Goal: Register for event/course

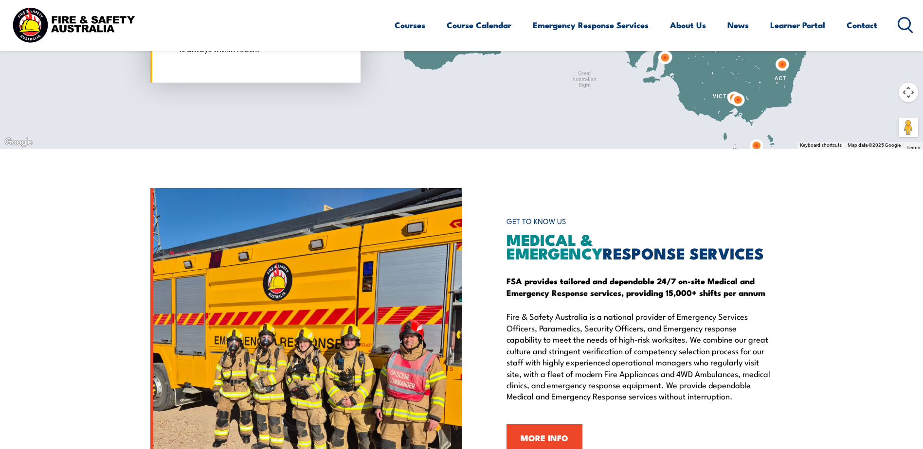
scroll to position [777, 0]
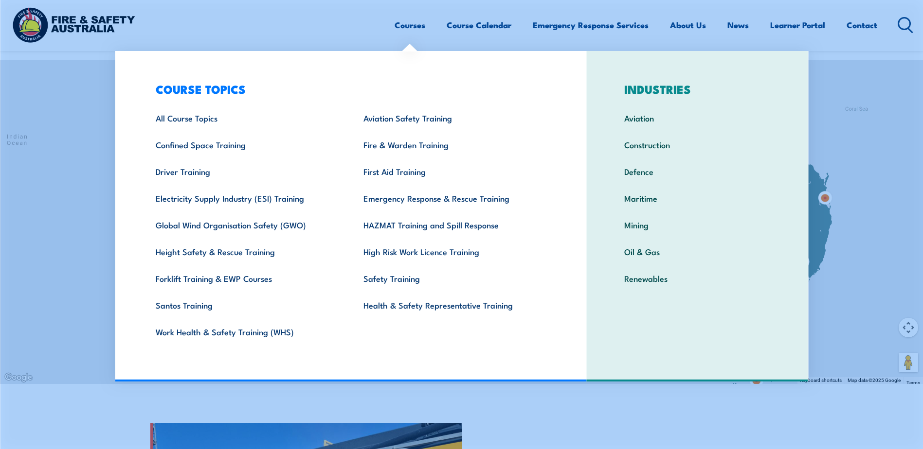
click at [411, 30] on link "Courses" at bounding box center [409, 25] width 31 height 26
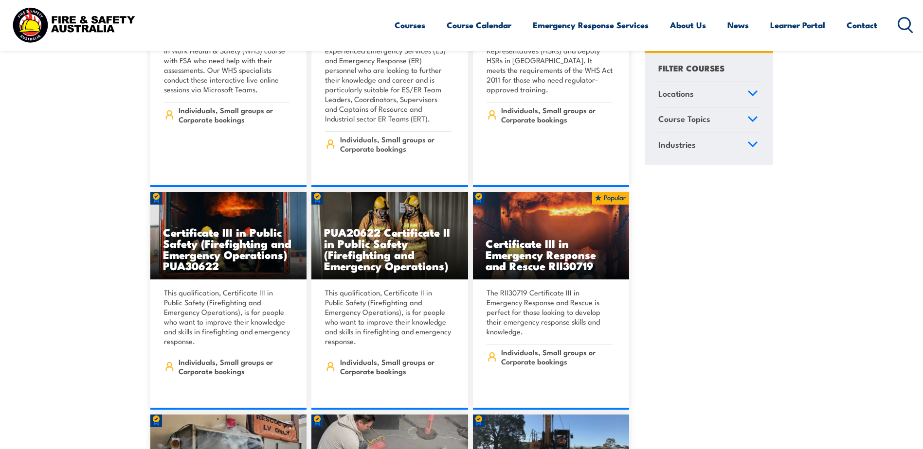
scroll to position [2043, 0]
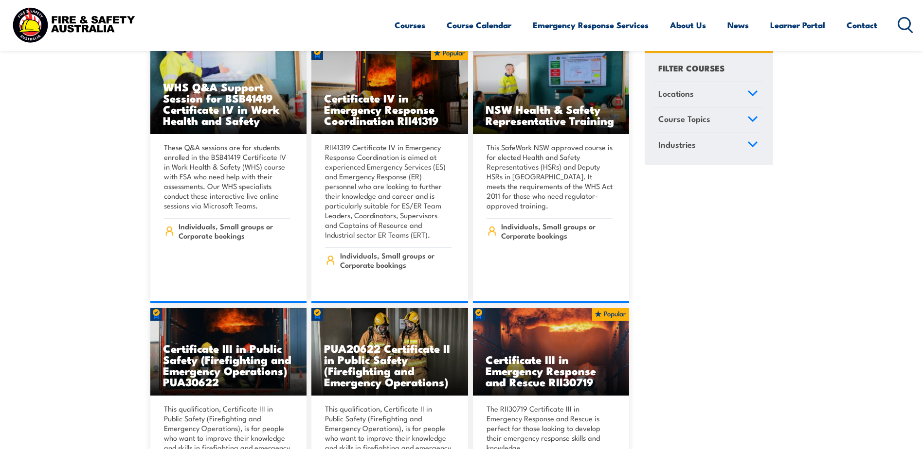
click at [747, 98] on link "Locations" at bounding box center [708, 94] width 108 height 25
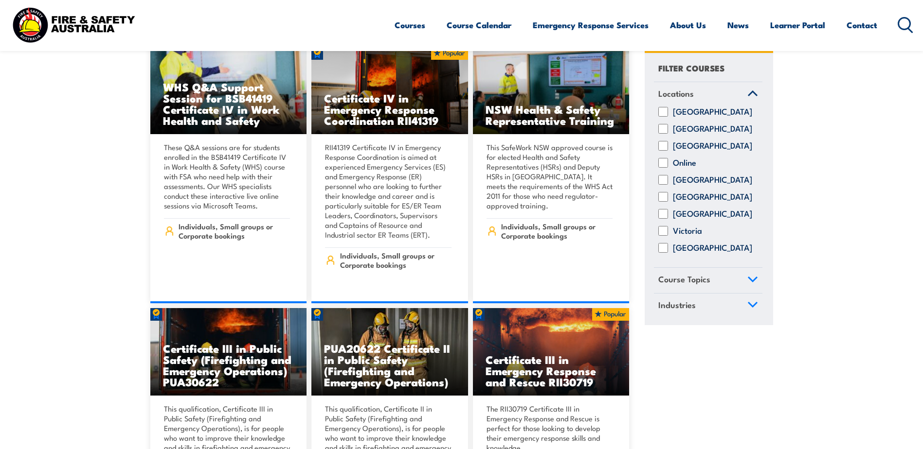
click at [712, 116] on label "Australian Capital Territory" at bounding box center [712, 112] width 79 height 10
click at [668, 116] on input "Australian Capital Territory" at bounding box center [663, 112] width 10 height 10
checkbox input "true"
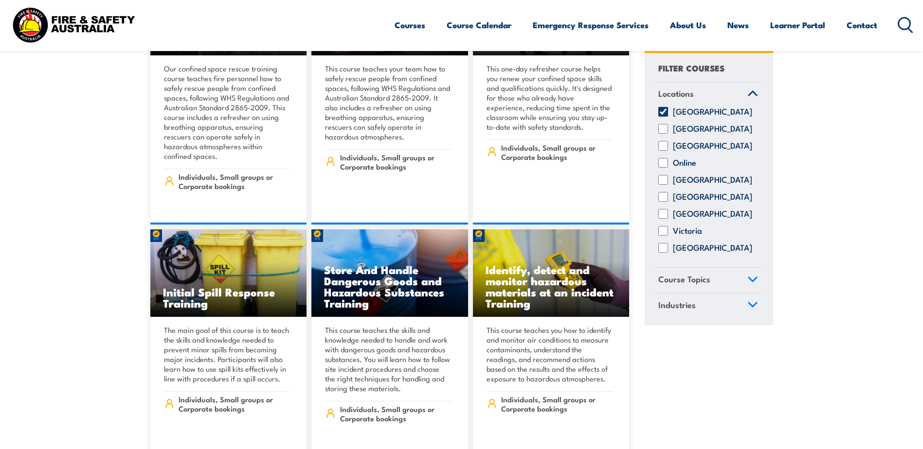
scroll to position [6760, 0]
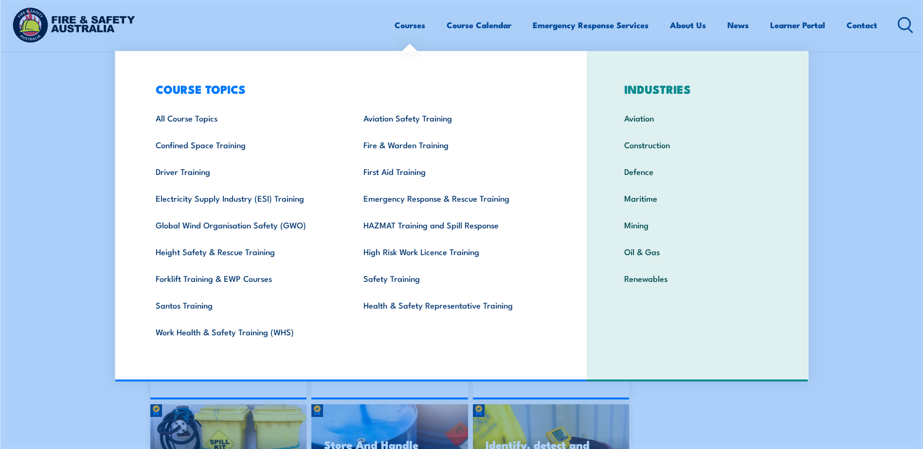
click at [410, 23] on link "Courses" at bounding box center [409, 25] width 31 height 26
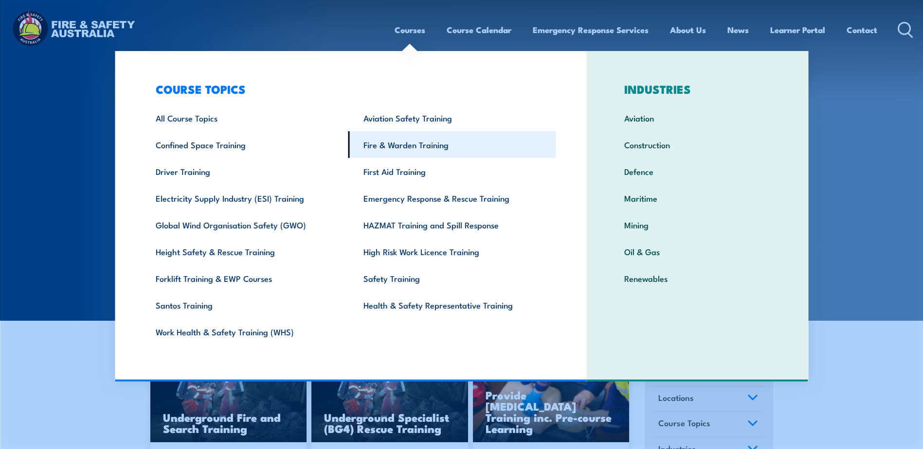
click at [410, 147] on link "Fire & Warden Training" at bounding box center [452, 144] width 208 height 27
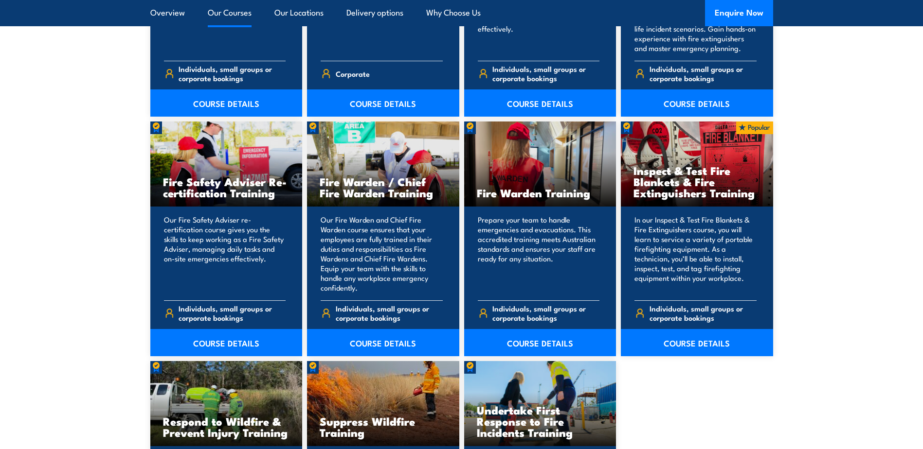
scroll to position [1216, 0]
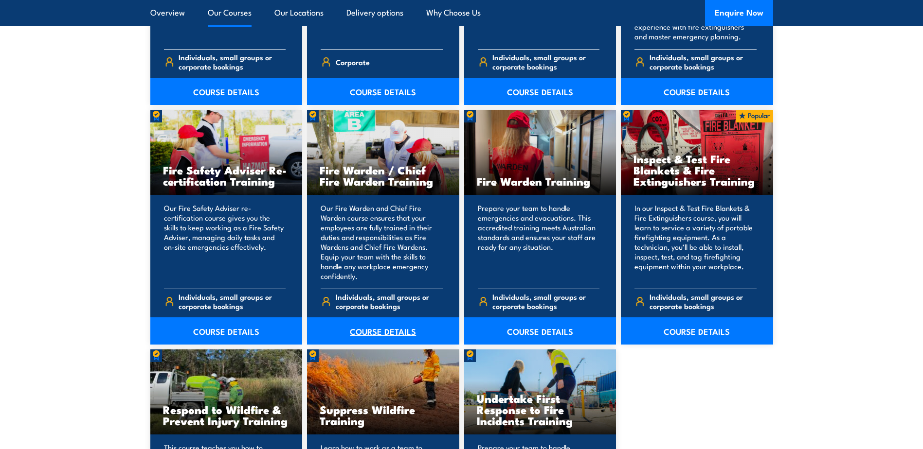
click at [379, 328] on link "COURSE DETAILS" at bounding box center [383, 331] width 152 height 27
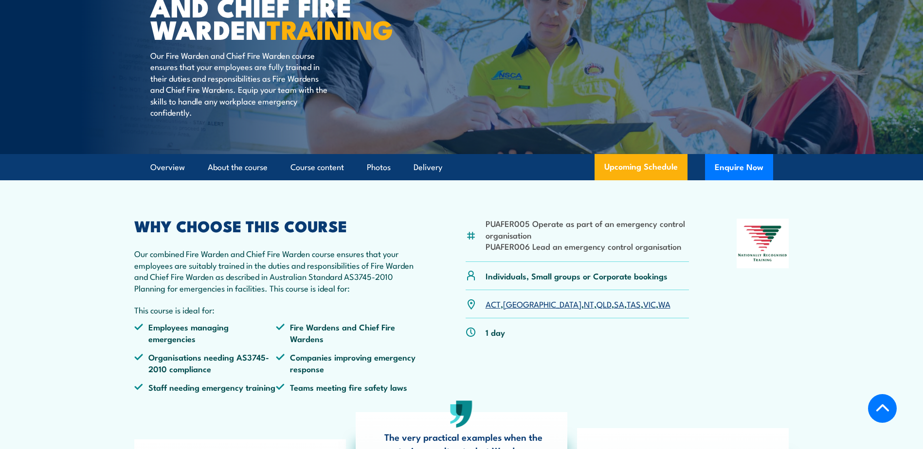
scroll to position [292, 0]
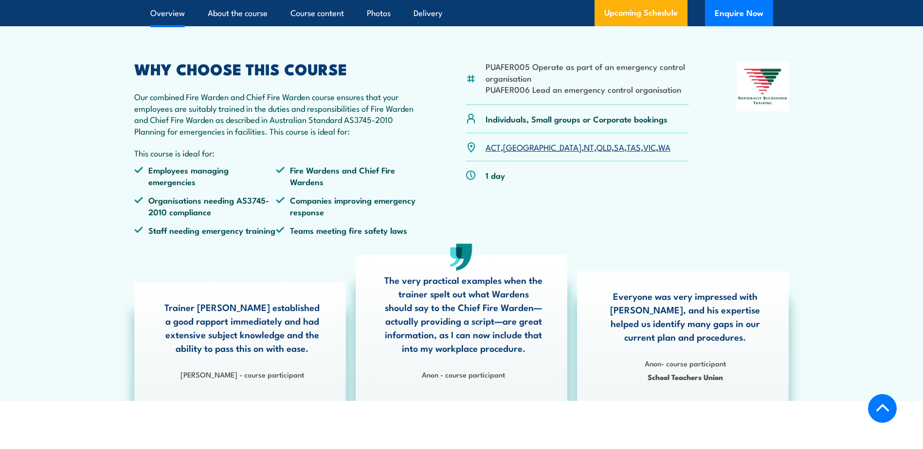
click at [496, 153] on link "ACT" at bounding box center [492, 147] width 15 height 12
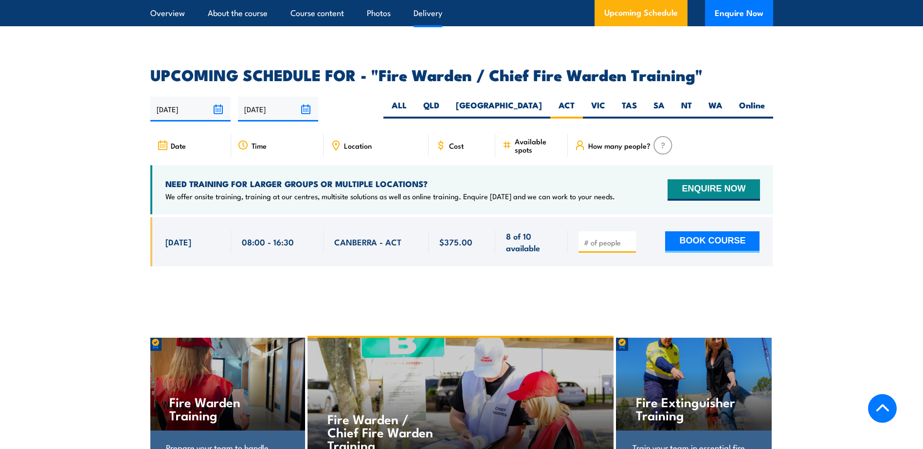
scroll to position [1723, 0]
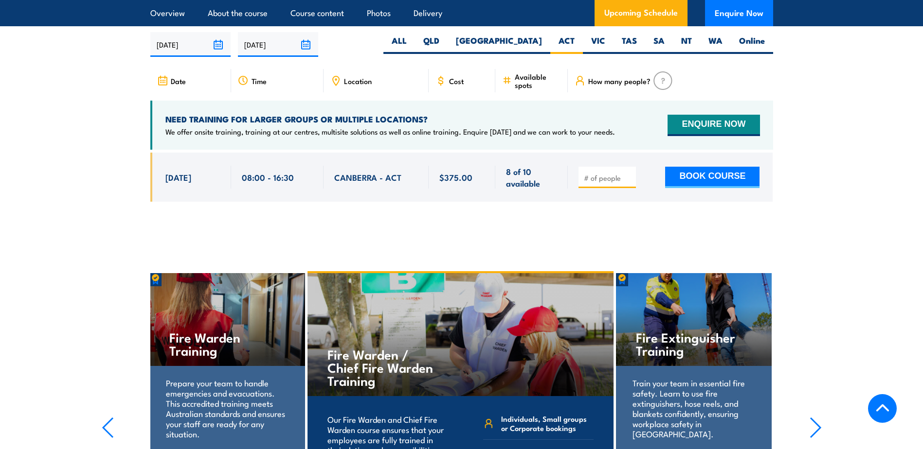
click at [191, 172] on span "[DATE]" at bounding box center [178, 177] width 26 height 11
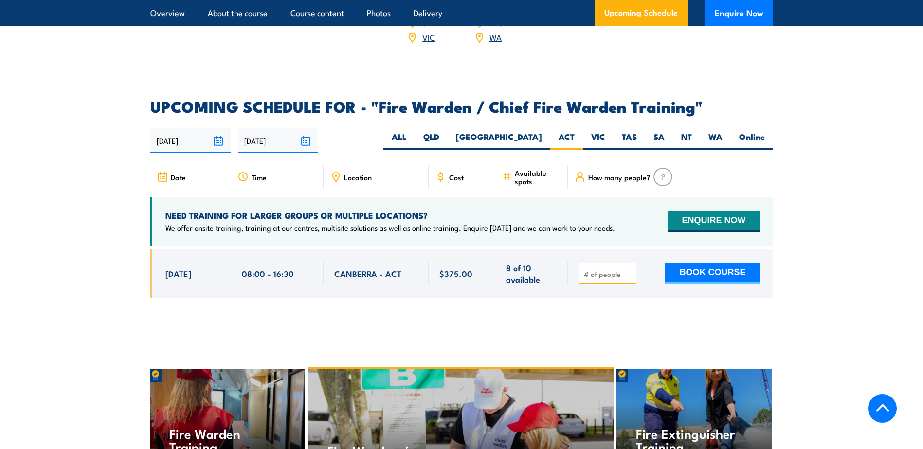
scroll to position [1625, 0]
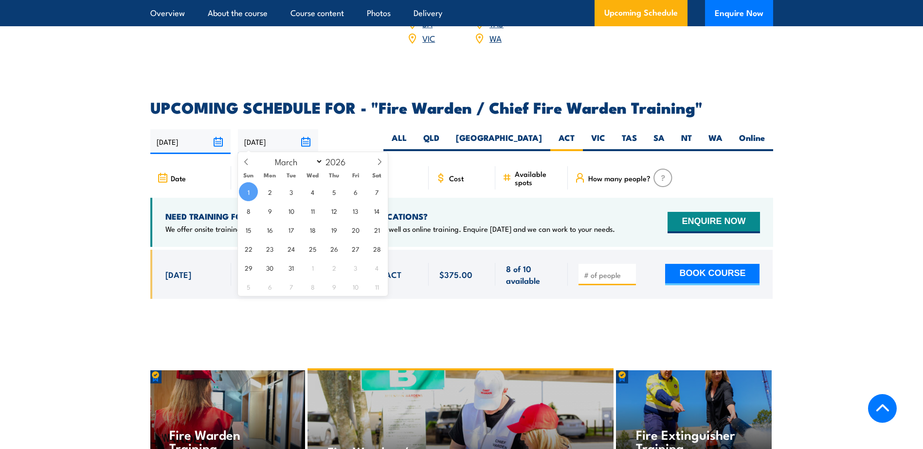
click at [305, 136] on input "[DATE]" at bounding box center [278, 141] width 80 height 25
click at [354, 252] on span "27" at bounding box center [355, 248] width 19 height 19
type input "[DATE]"
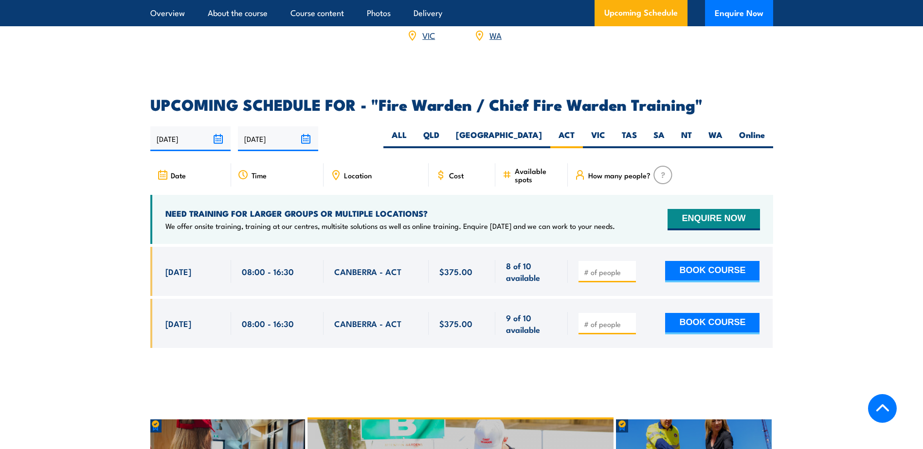
scroll to position [1577, 0]
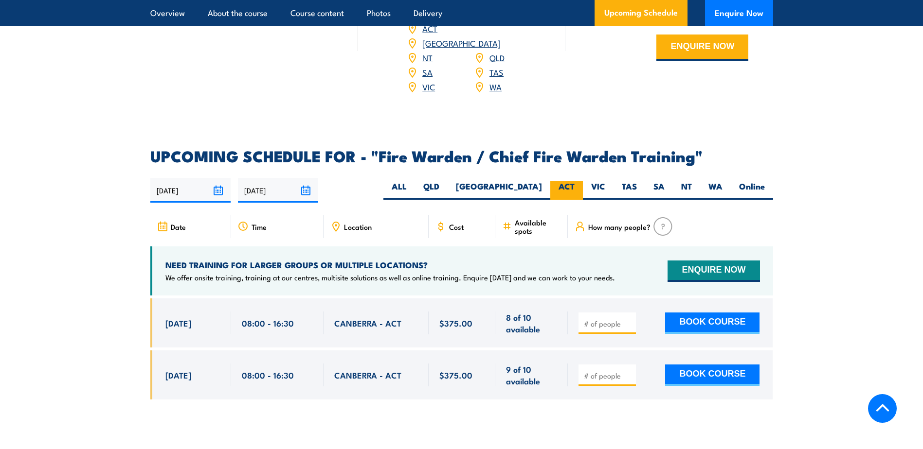
click at [568, 185] on label "ACT" at bounding box center [566, 190] width 33 height 19
click at [574, 185] on input "ACT" at bounding box center [577, 184] width 6 height 6
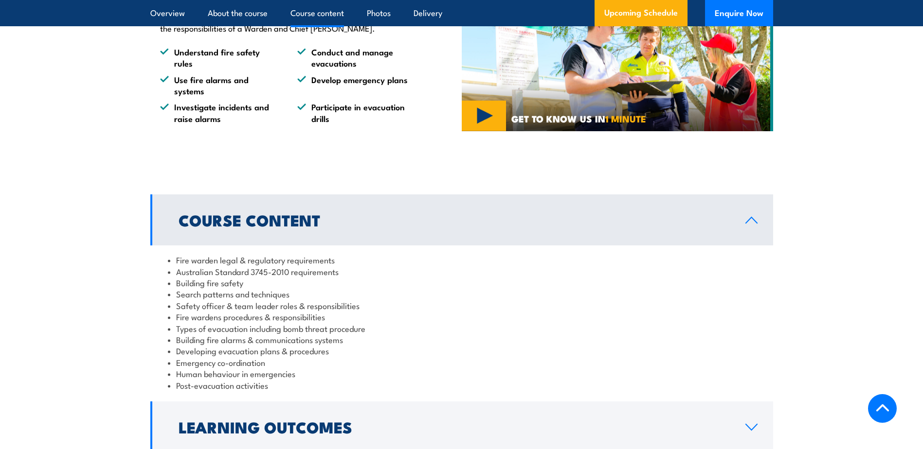
scroll to position [875, 0]
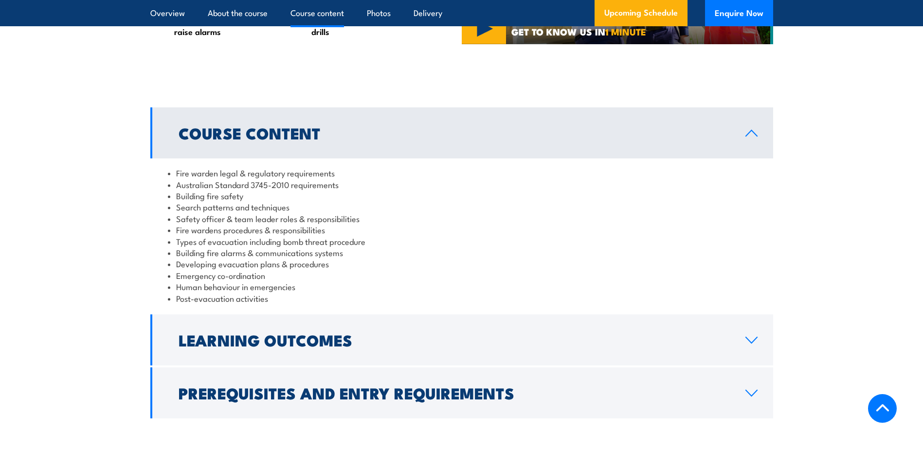
click at [748, 411] on link "Prerequisites and Entry Requirements" at bounding box center [461, 393] width 623 height 51
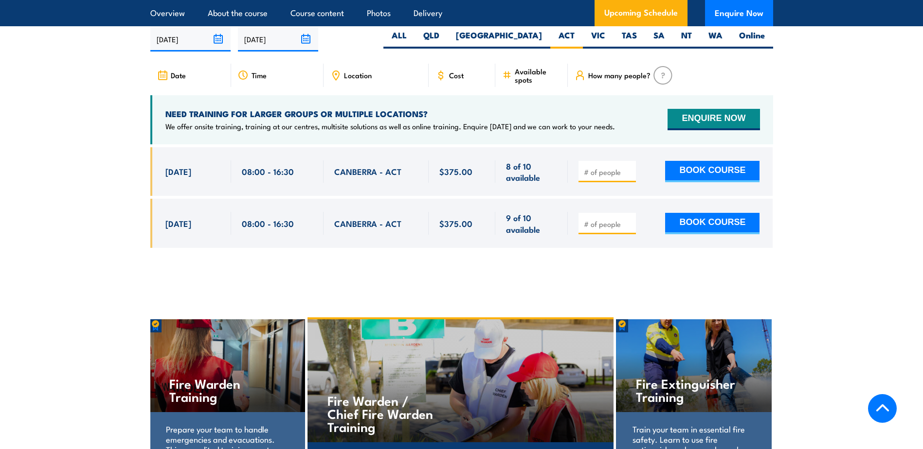
scroll to position [1945, 0]
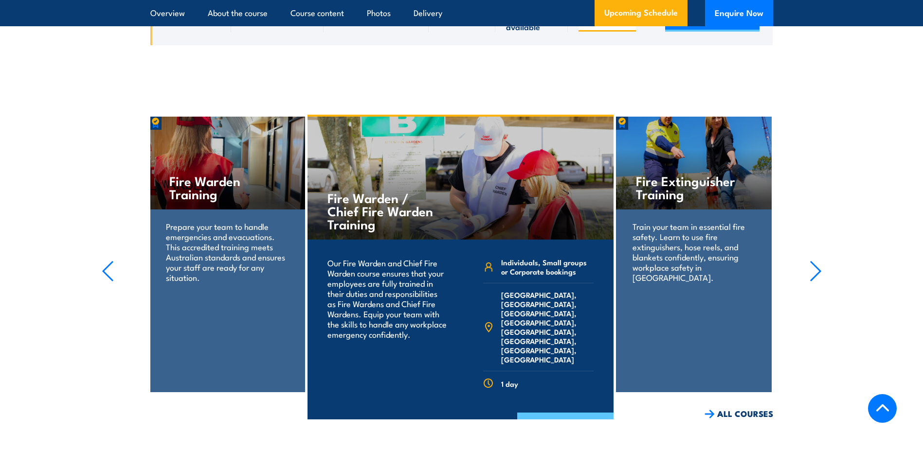
click at [556, 413] on link "COURSE DETAILS" at bounding box center [565, 425] width 96 height 25
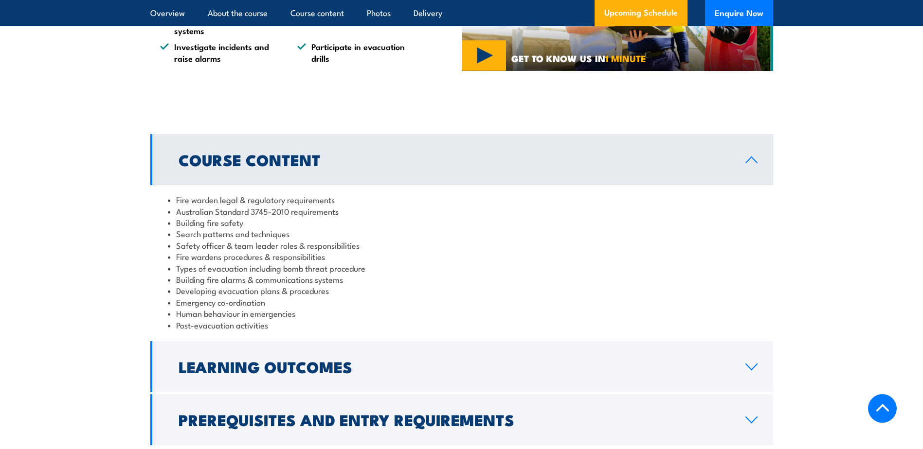
scroll to position [973, 0]
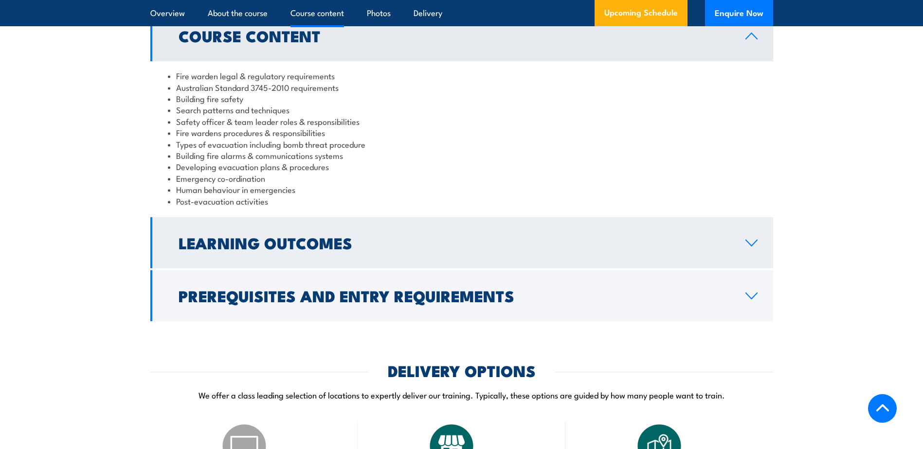
click at [749, 247] on icon at bounding box center [751, 243] width 13 height 8
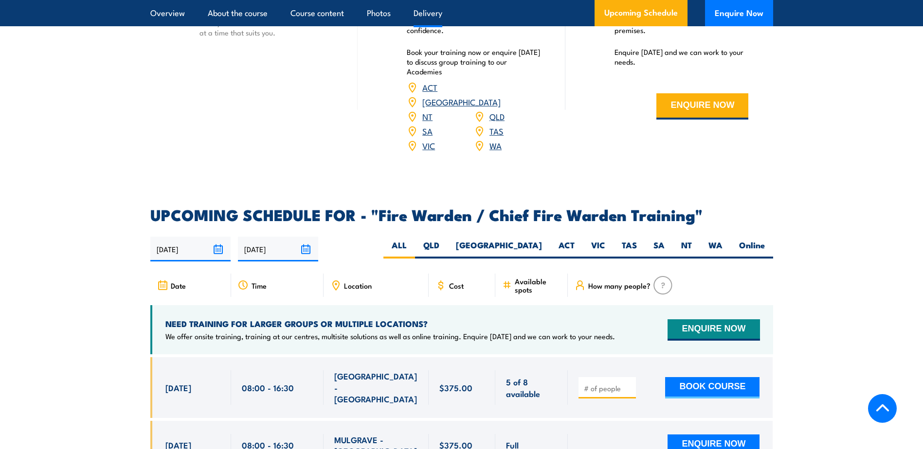
scroll to position [1459, 0]
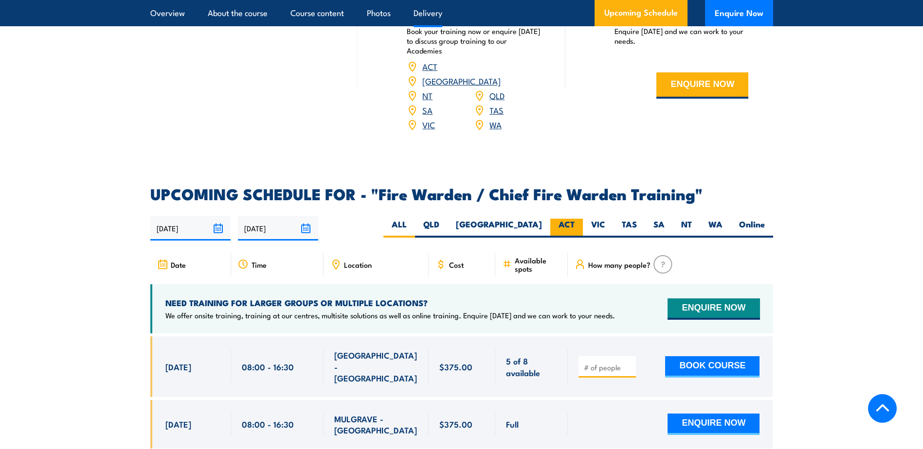
drag, startPoint x: 570, startPoint y: 227, endPoint x: 566, endPoint y: 232, distance: 6.6
click at [570, 227] on label "ACT" at bounding box center [566, 228] width 33 height 19
click at [574, 225] on input "ACT" at bounding box center [577, 222] width 6 height 6
radio input "true"
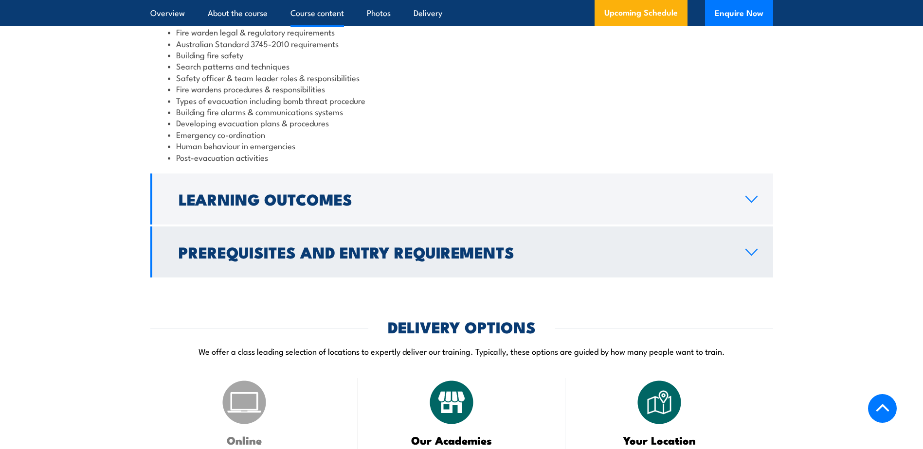
scroll to position [1021, 0]
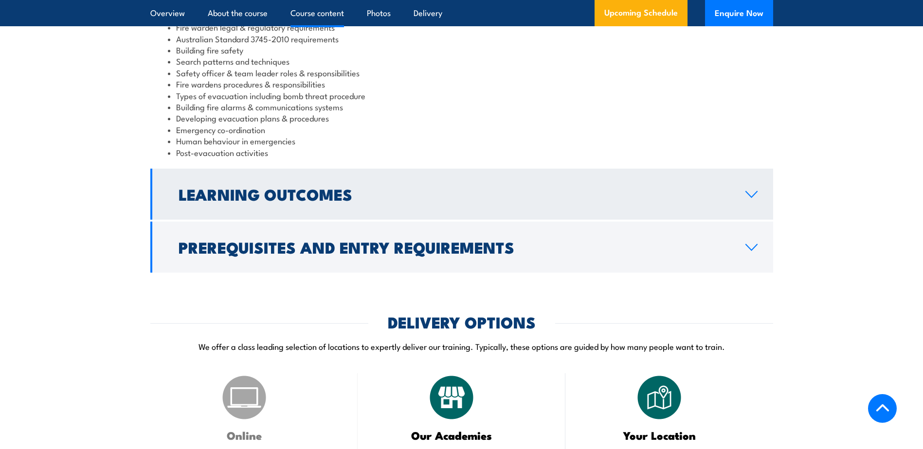
click at [750, 197] on icon at bounding box center [751, 195] width 11 height 6
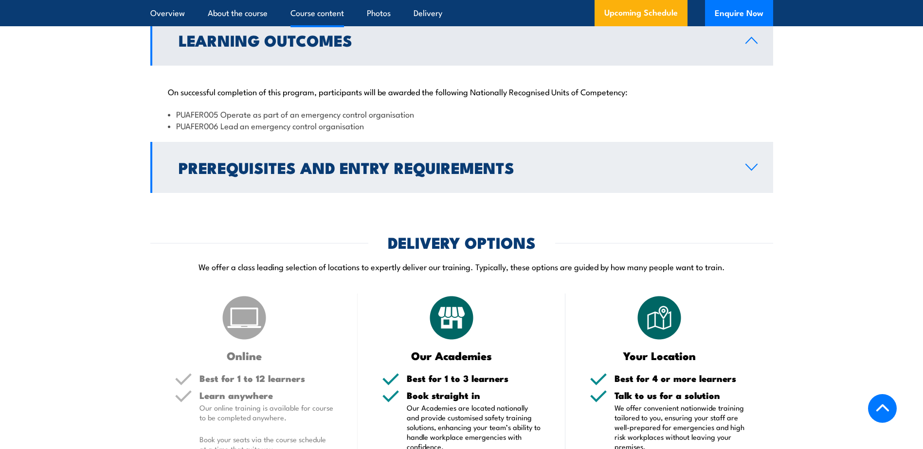
click at [756, 171] on icon at bounding box center [751, 167] width 13 height 8
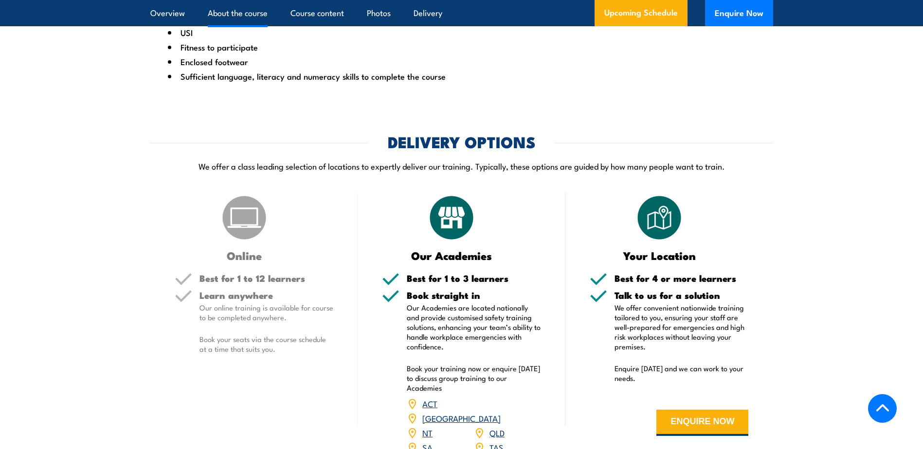
scroll to position [1605, 0]
